Goal: Information Seeking & Learning: Learn about a topic

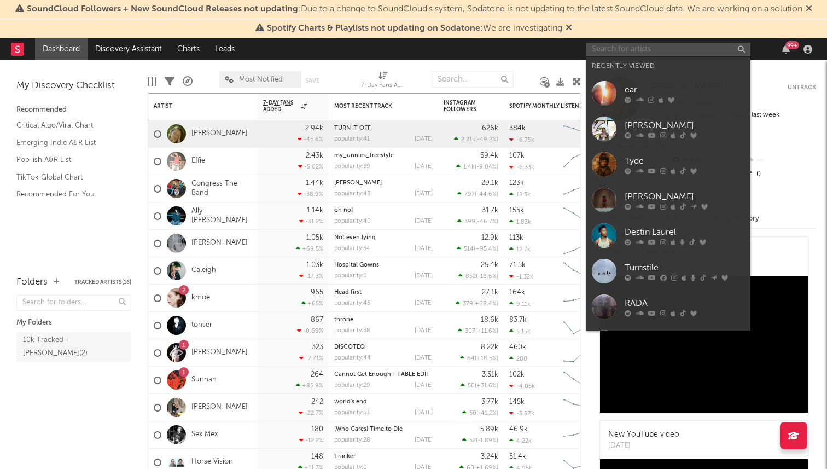
click at [623, 50] on input "text" at bounding box center [668, 50] width 164 height 14
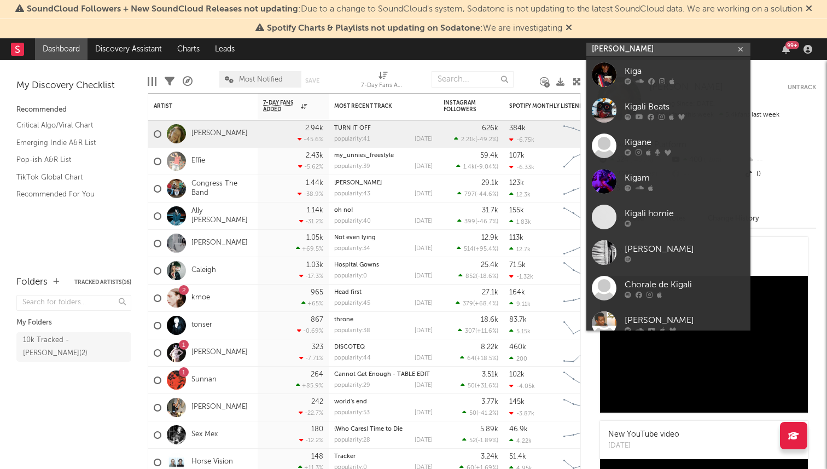
type input "[PERSON_NAME]"
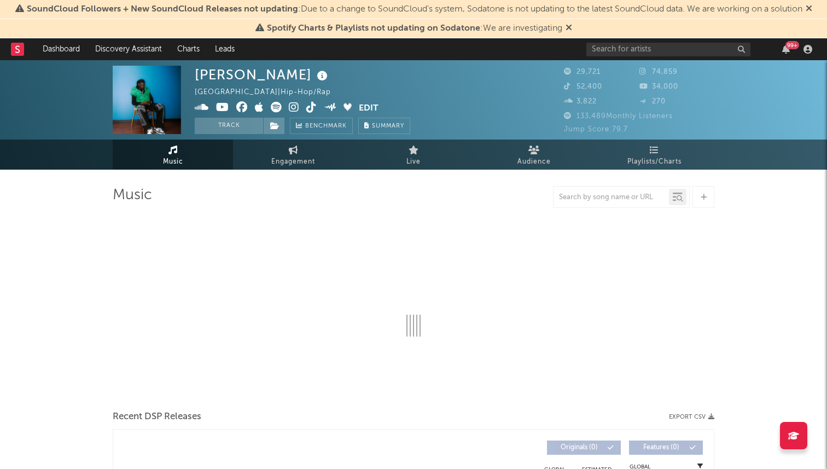
select select "6m"
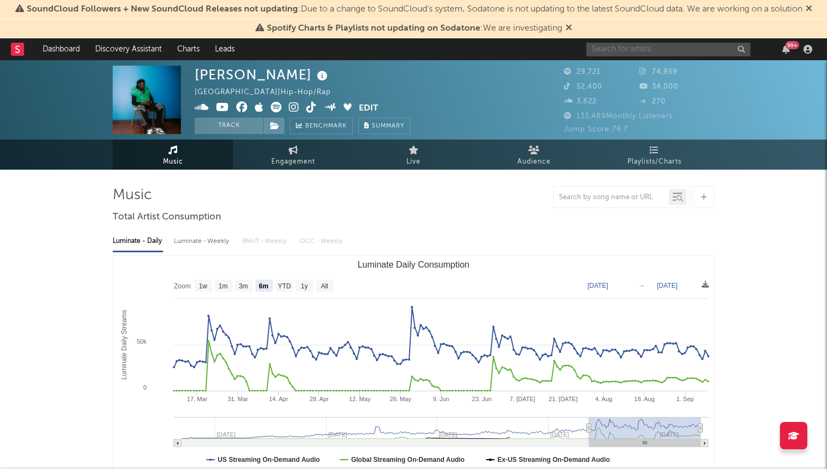
click at [618, 47] on input "text" at bounding box center [668, 50] width 164 height 14
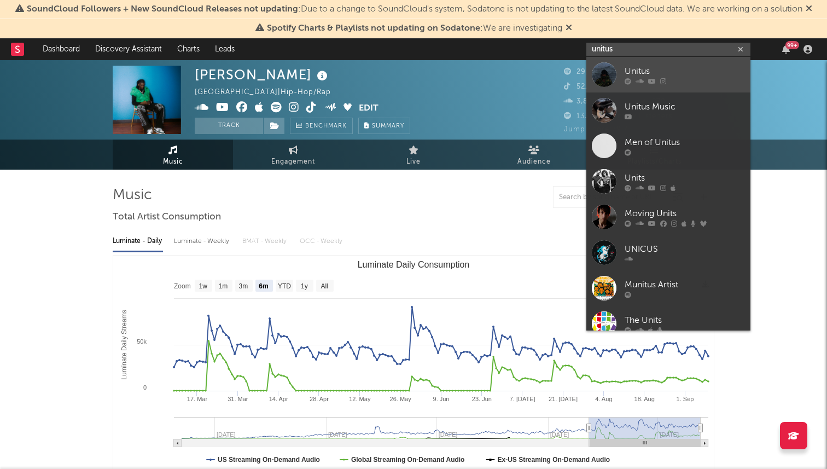
type input "unitus"
click at [637, 72] on div "Unitus" at bounding box center [685, 71] width 120 height 13
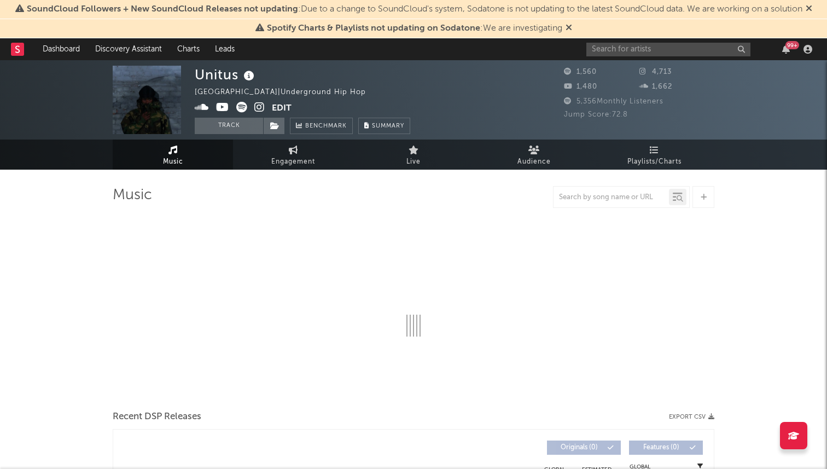
select select "6m"
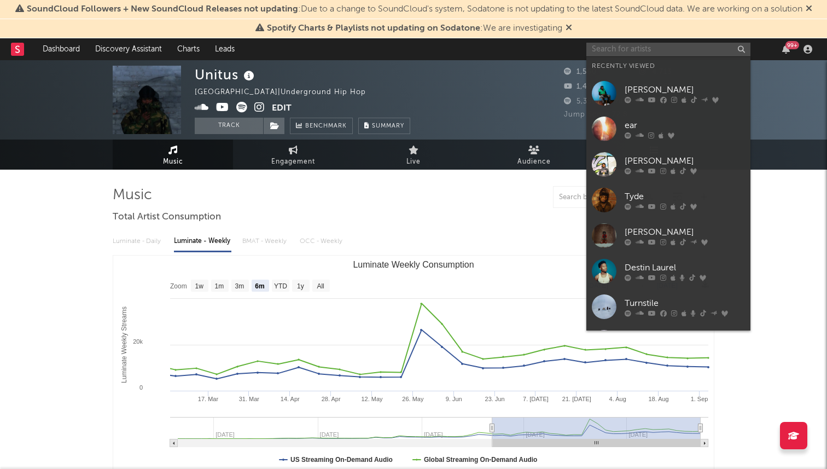
click at [631, 48] on input "text" at bounding box center [668, 50] width 164 height 14
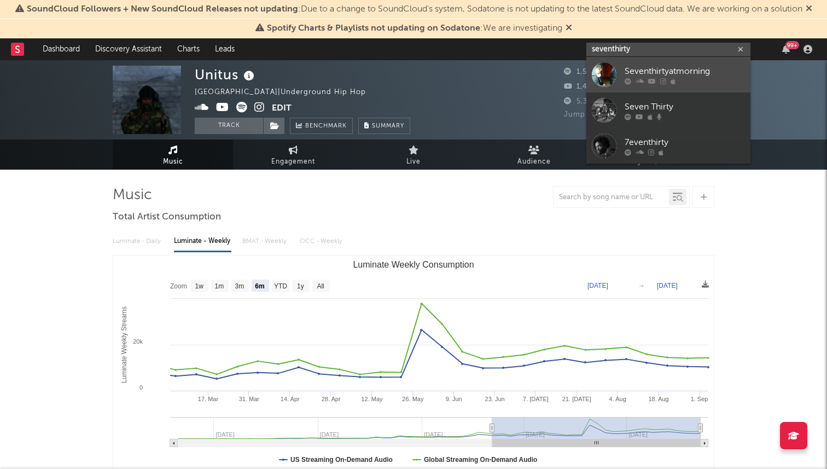
type input "seventhirty"
click at [623, 79] on link "Seventhirtyatmorning" at bounding box center [668, 75] width 164 height 36
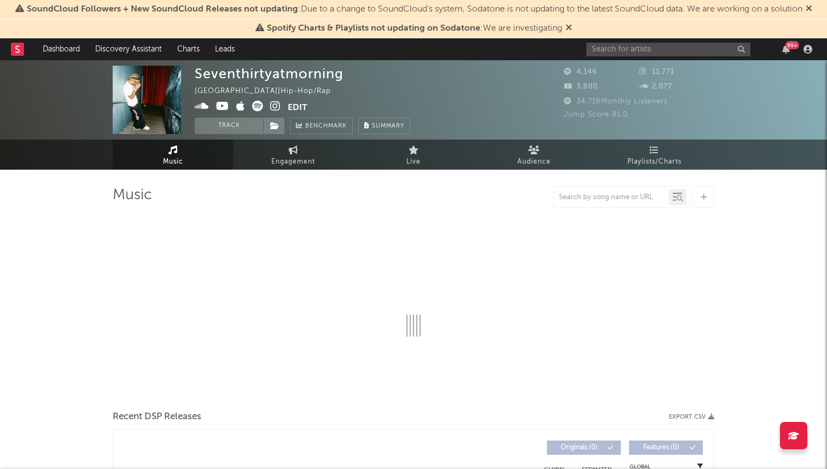
select select "1w"
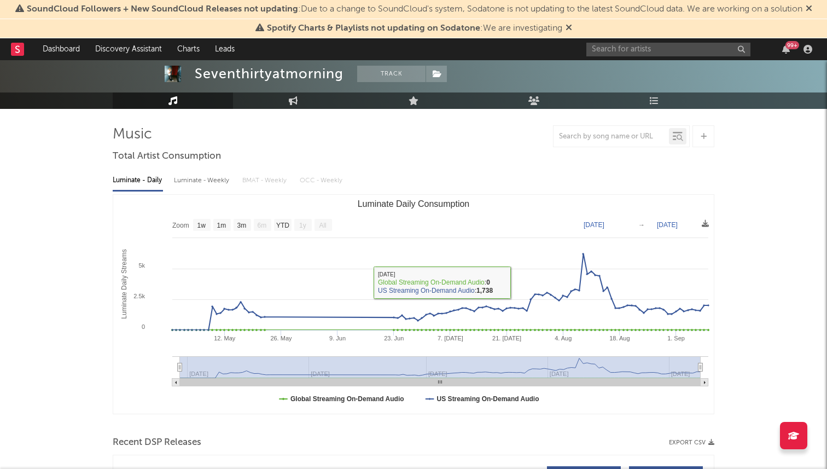
scroll to position [82, 0]
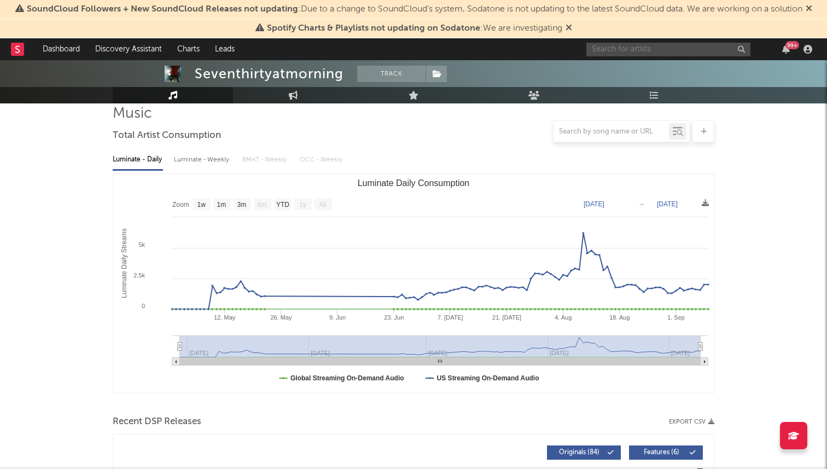
click at [618, 51] on input "text" at bounding box center [668, 50] width 164 height 14
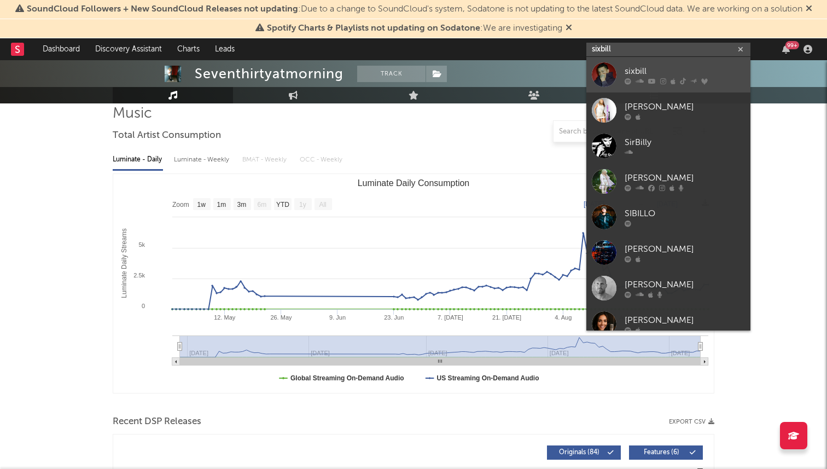
type input "sixbill"
click at [672, 69] on div "sixbill" at bounding box center [685, 71] width 120 height 13
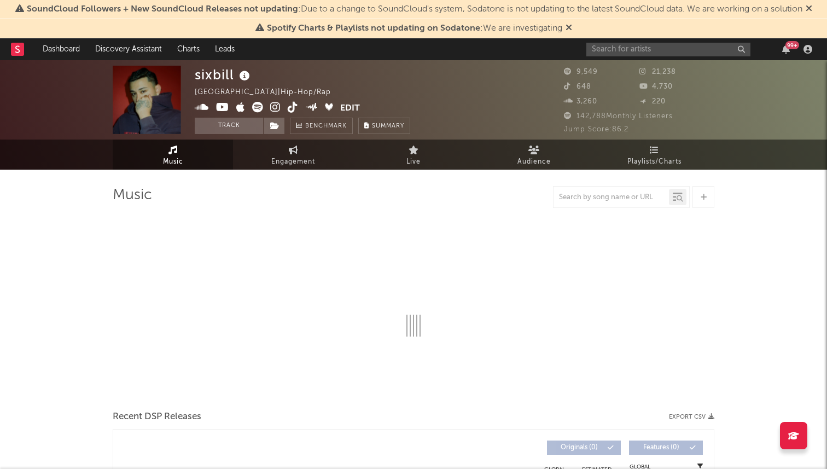
select select "6m"
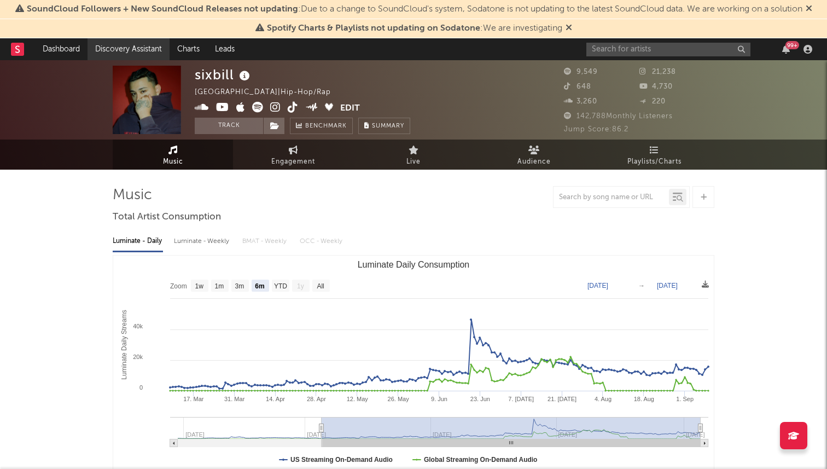
click at [153, 50] on link "Discovery Assistant" at bounding box center [129, 49] width 82 height 22
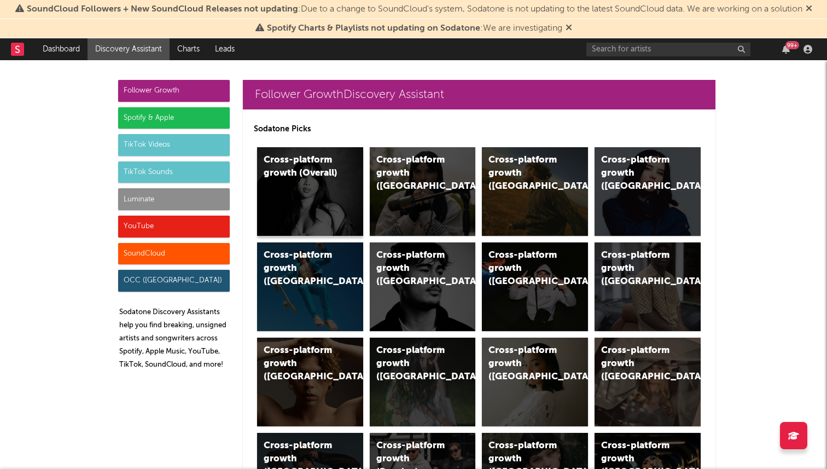
click at [312, 215] on div "Cross-platform growth (Overall)" at bounding box center [310, 191] width 106 height 89
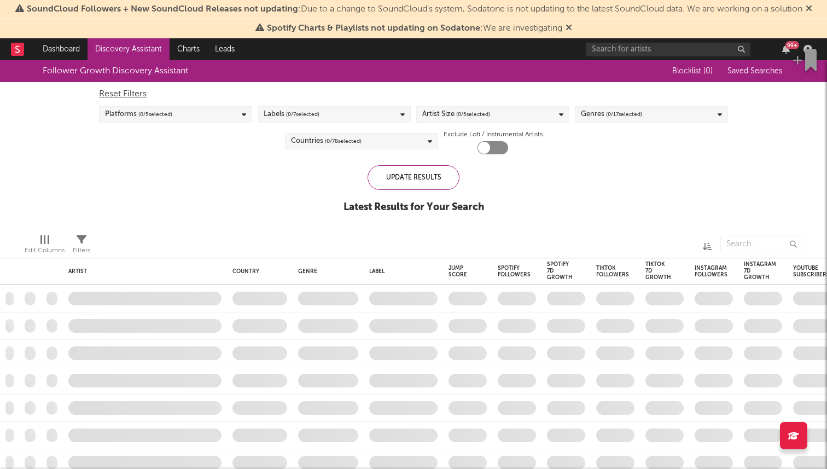
checkbox input "true"
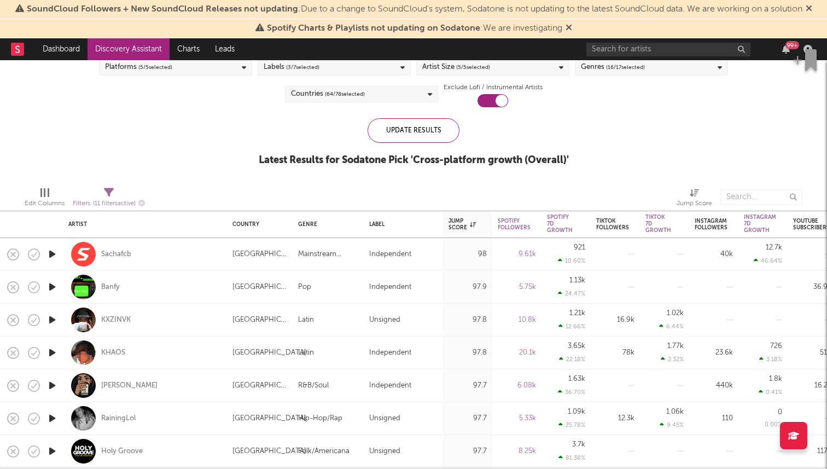
click at [54, 287] on icon "button" at bounding box center [52, 287] width 11 height 14
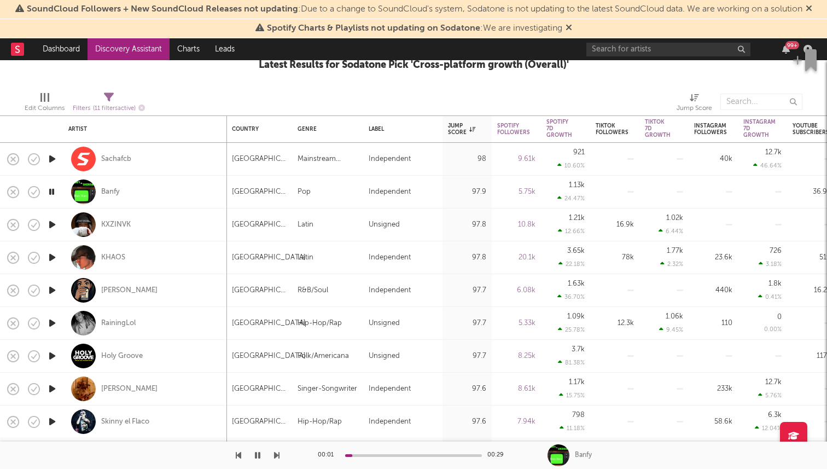
click at [53, 260] on icon "button" at bounding box center [52, 258] width 11 height 14
click at [57, 287] on icon "button" at bounding box center [52, 290] width 11 height 14
click at [55, 320] on icon "button" at bounding box center [52, 323] width 11 height 14
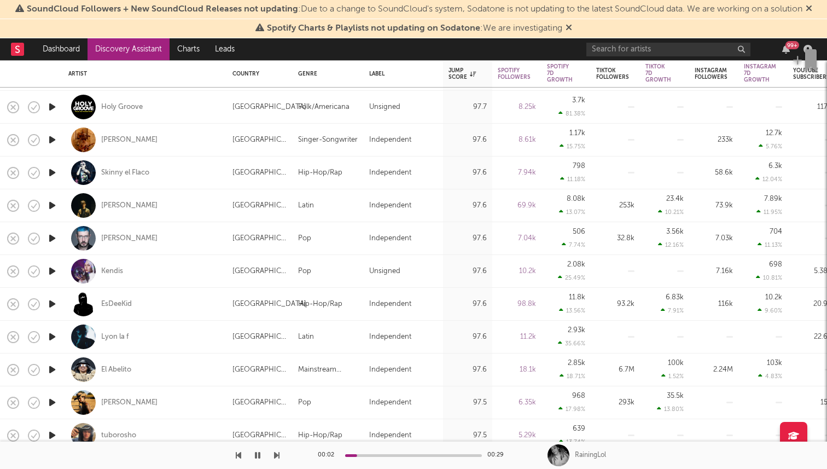
click at [61, 308] on div at bounding box center [52, 304] width 22 height 33
select select "1w"
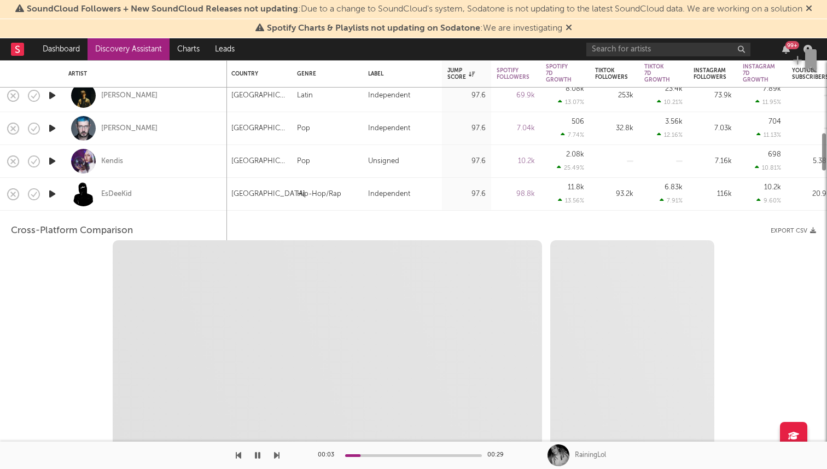
select select "6m"
click at [159, 198] on div "EsDeeKid" at bounding box center [144, 194] width 153 height 32
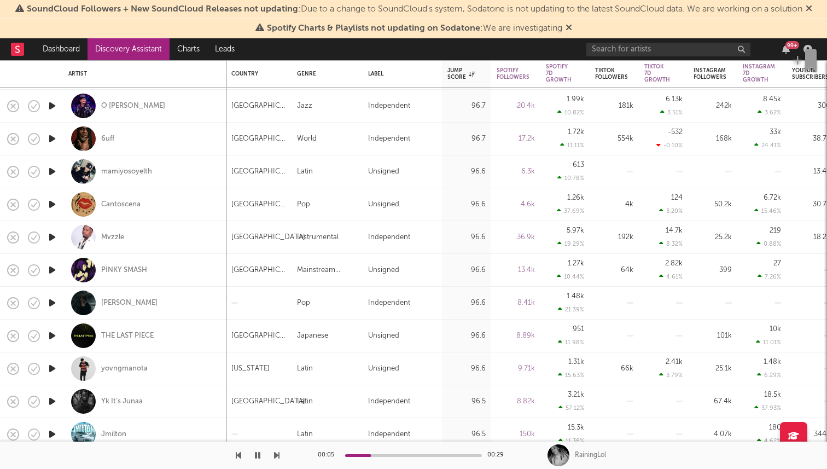
click at [50, 207] on icon "button" at bounding box center [52, 205] width 11 height 14
click at [58, 207] on div at bounding box center [52, 204] width 22 height 33
select select "1w"
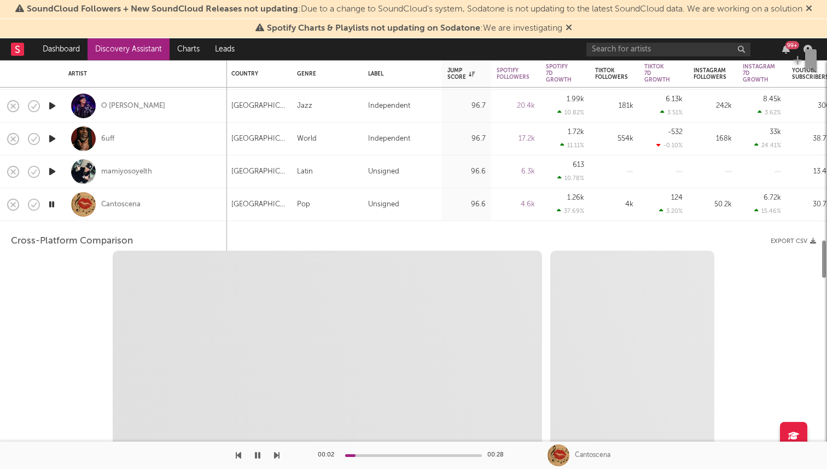
select select "1w"
click at [58, 201] on div at bounding box center [52, 204] width 22 height 33
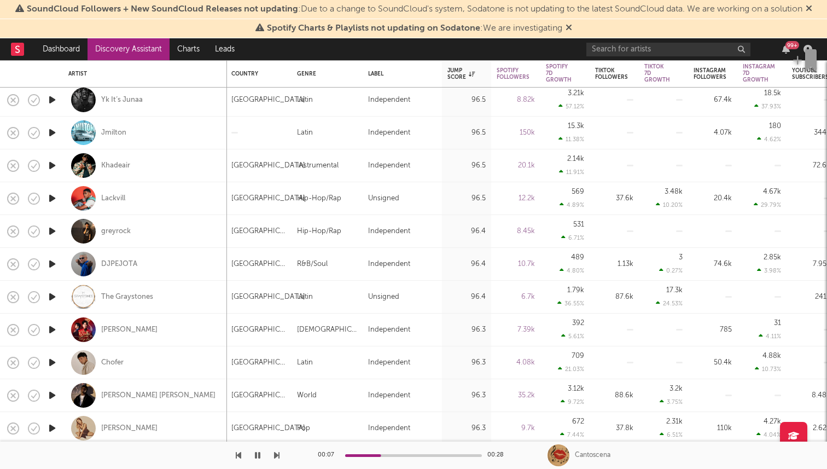
click at [56, 363] on icon "button" at bounding box center [52, 363] width 11 height 14
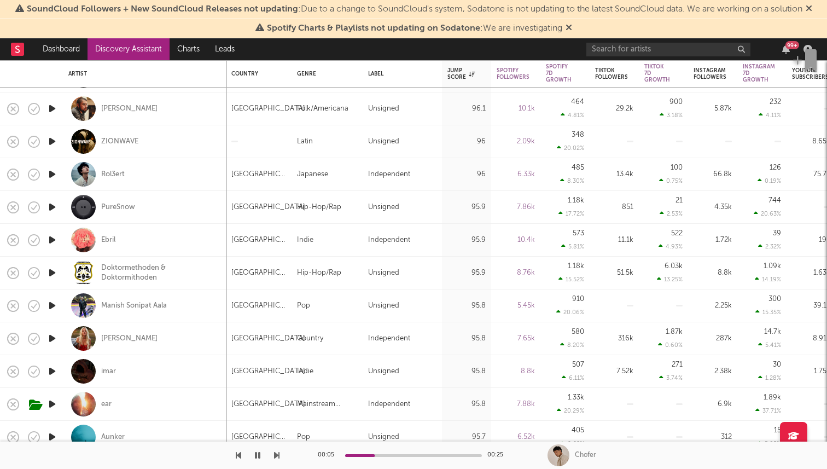
click at [54, 205] on icon "button" at bounding box center [52, 207] width 11 height 14
click at [169, 211] on div "PureSnow" at bounding box center [144, 207] width 153 height 32
select select "1w"
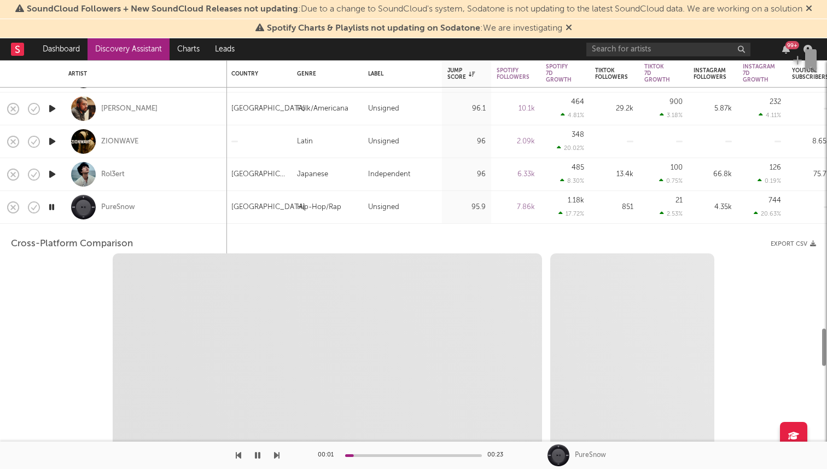
select select "1w"
select select "1m"
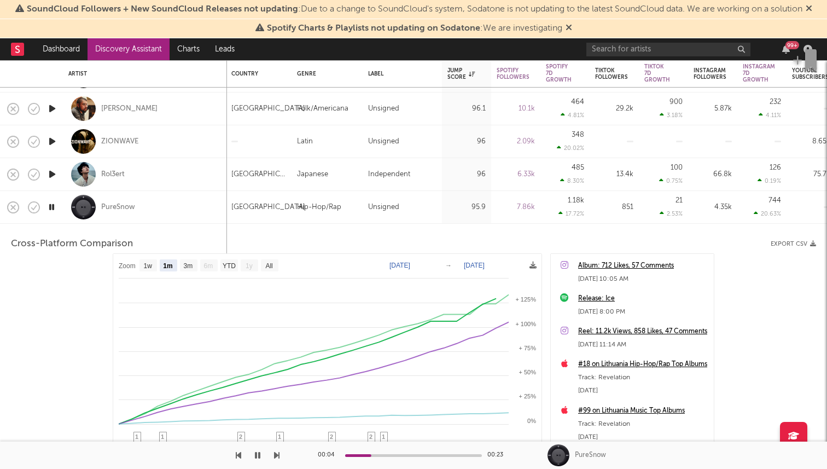
click at [169, 211] on div "PureSnow" at bounding box center [144, 207] width 153 height 32
